Goal: Transaction & Acquisition: Obtain resource

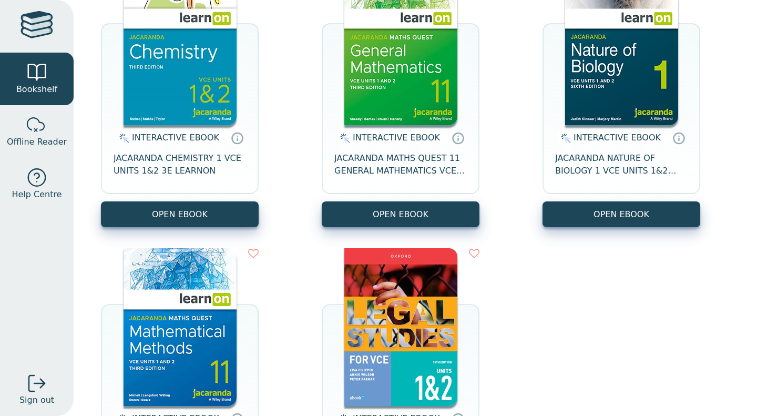
scroll to position [151, 0]
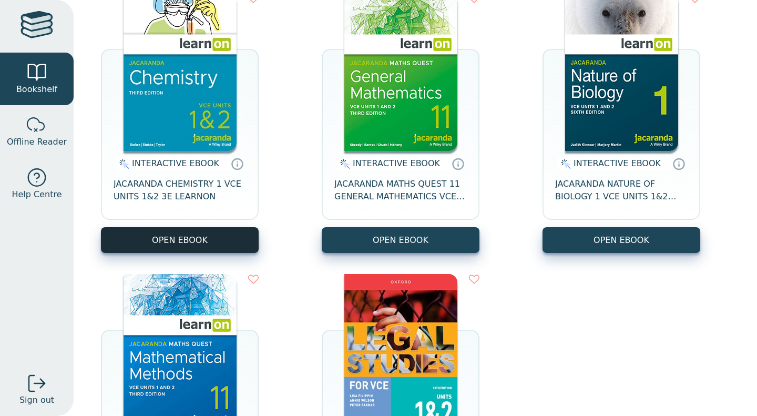
click at [167, 251] on button "OPEN EBOOK" at bounding box center [180, 240] width 158 height 26
click at [188, 231] on button "OPEN EBOOK" at bounding box center [180, 240] width 158 height 26
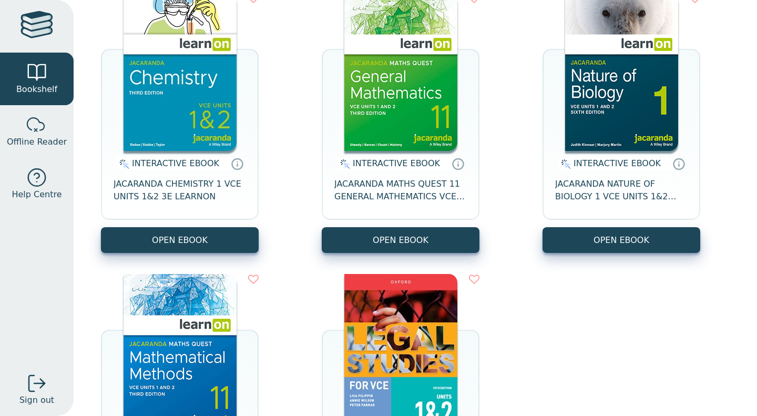
scroll to position [368, 0]
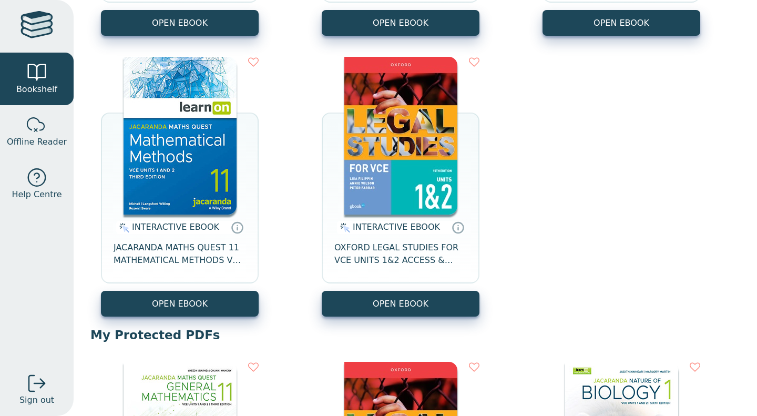
drag, startPoint x: 748, startPoint y: 160, endPoint x: 757, endPoint y: 138, distance: 23.1
click at [757, 138] on div "Your Bookshelf Aaron Ng Year 11 / Oxley Christian College My Support Tickets Pr…" at bounding box center [416, 208] width 684 height 416
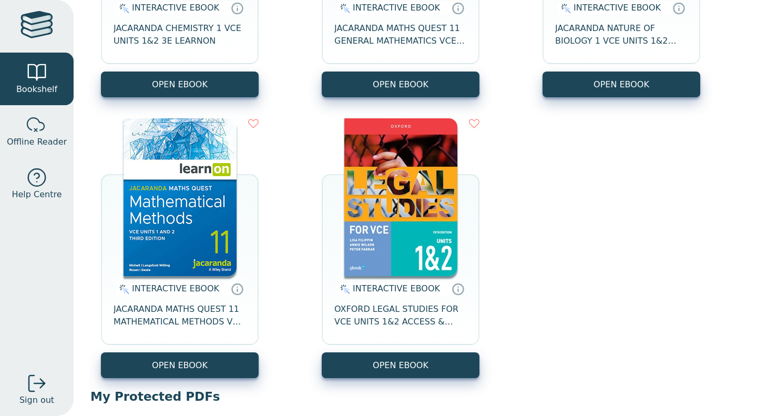
scroll to position [0, 0]
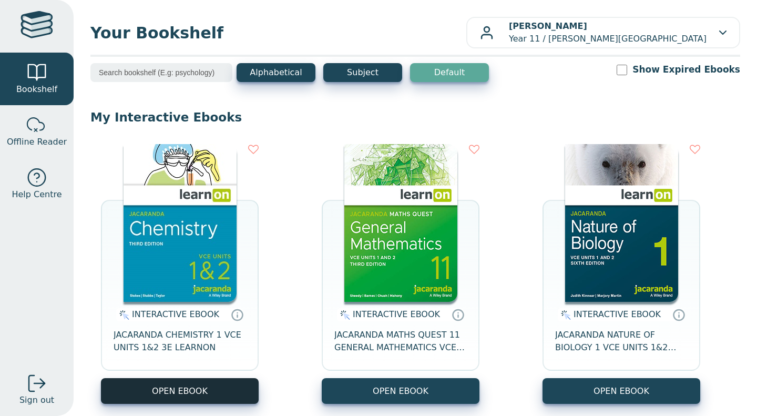
click at [187, 386] on button "OPEN EBOOK" at bounding box center [180, 391] width 158 height 26
